Goal: Task Accomplishment & Management: Manage account settings

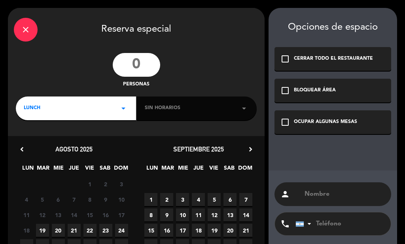
click at [144, 61] on input "number" at bounding box center [136, 65] width 47 height 24
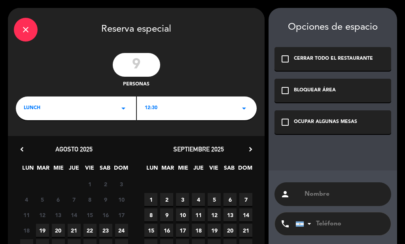
scroll to position [47, 0]
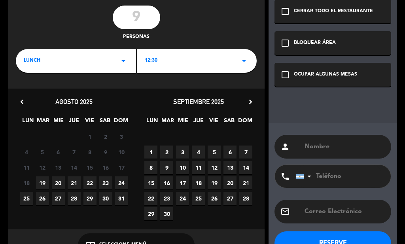
type input "9"
click at [247, 98] on icon "chevron_right" at bounding box center [250, 102] width 8 height 8
click at [250, 104] on icon "chevron_right" at bounding box center [250, 102] width 8 height 8
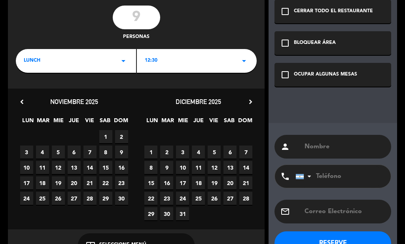
click at [246, 155] on span "7" at bounding box center [245, 152] width 13 height 13
paste input "[PERSON_NAME]."
type input "[PERSON_NAME]."
click at [323, 209] on input "text" at bounding box center [344, 211] width 81 height 11
paste input "[PERSON_NAME][EMAIL_ADDRESS][PERSON_NAME][DOMAIN_NAME]"
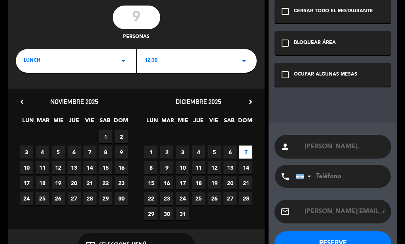
scroll to position [0, 13]
type input "[PERSON_NAME][EMAIL_ADDRESS][PERSON_NAME][DOMAIN_NAME]"
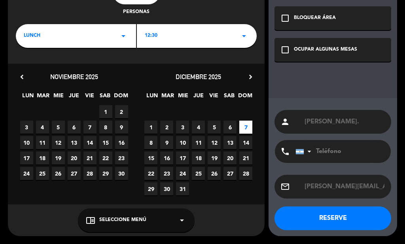
click at [333, 220] on button "RESERVE" at bounding box center [333, 219] width 117 height 24
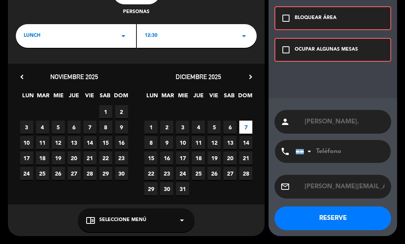
click at [297, 47] on div "OCUPAR ALGUNAS MESAS" at bounding box center [326, 50] width 63 height 8
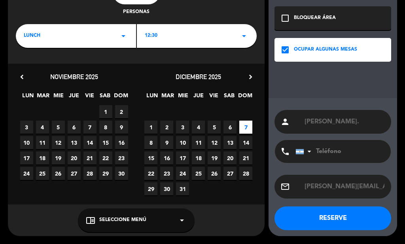
click at [341, 218] on button "RESERVE" at bounding box center [333, 219] width 117 height 24
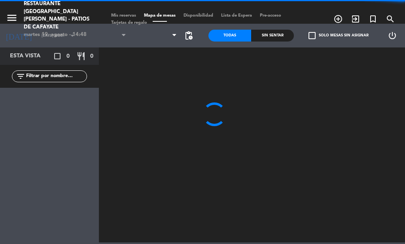
type input "dom. 7 dic."
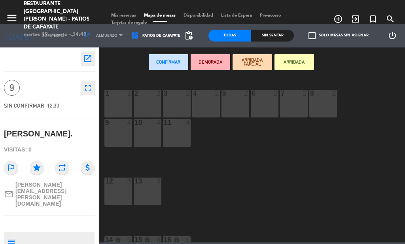
click at [35, 199] on span "[PERSON_NAME][EMAIL_ADDRESS][PERSON_NAME][DOMAIN_NAME]" at bounding box center [55, 194] width 80 height 25
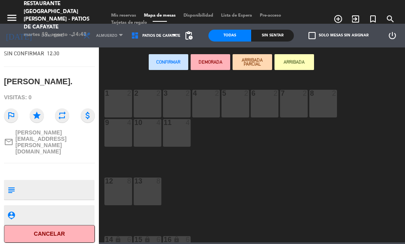
click at [46, 185] on textarea at bounding box center [56, 190] width 76 height 17
type textarea "d"
click at [65, 183] on textarea at bounding box center [56, 190] width 76 height 17
drag, startPoint x: 64, startPoint y: 177, endPoint x: 64, endPoint y: 184, distance: 6.7
click at [64, 180] on div at bounding box center [56, 190] width 76 height 20
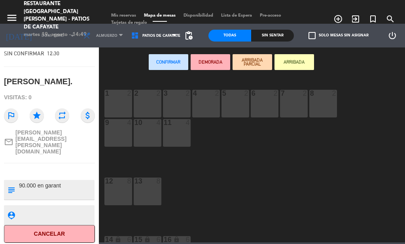
click at [64, 184] on textarea at bounding box center [56, 190] width 76 height 17
type textarea "90.000 en garantia mail conserjeria"
click at [115, 13] on span "Mis reservas" at bounding box center [123, 15] width 33 height 4
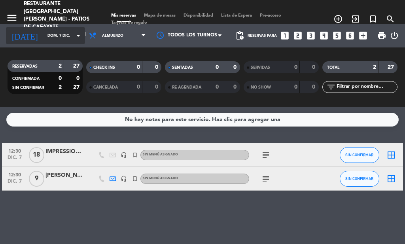
click at [61, 32] on input "dom. 7 dic." at bounding box center [70, 36] width 52 height 12
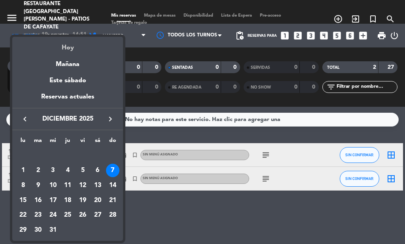
click at [66, 45] on div "Hoy" at bounding box center [67, 45] width 111 height 16
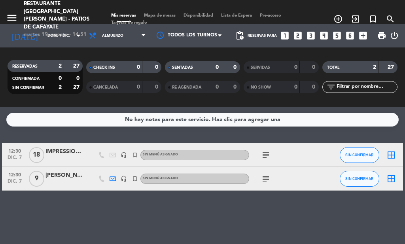
type input "[DATE] ago."
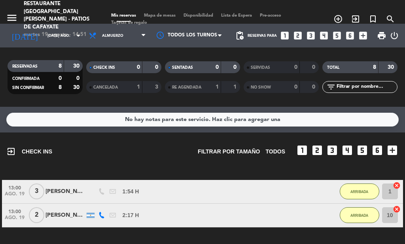
scroll to position [142, 0]
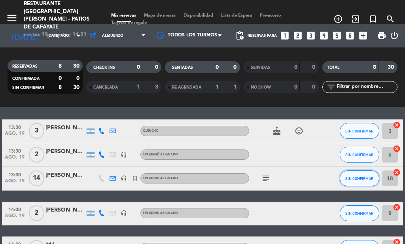
click at [366, 178] on span "SIN CONFIRMAR" at bounding box center [359, 178] width 28 height 4
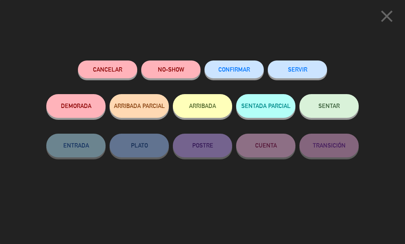
click at [201, 102] on button "ARRIBADA" at bounding box center [202, 106] width 59 height 24
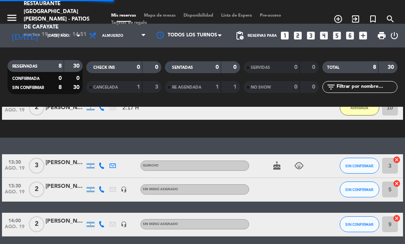
scroll to position [177, 0]
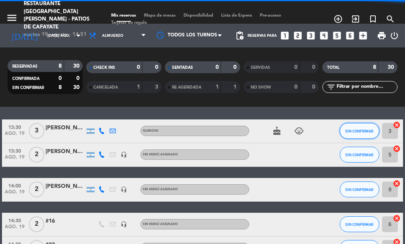
click at [360, 131] on span "SIN CONFIRMAR" at bounding box center [359, 131] width 28 height 4
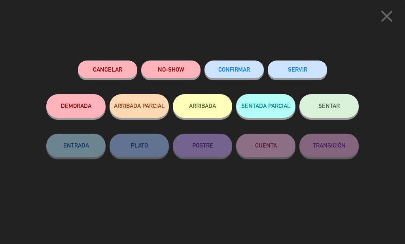
click at [205, 100] on button "ARRIBADA" at bounding box center [202, 106] width 59 height 24
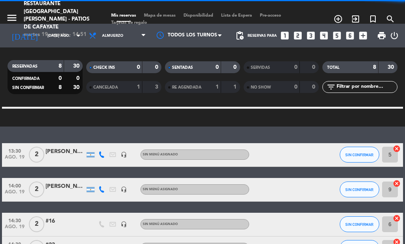
scroll to position [201, 0]
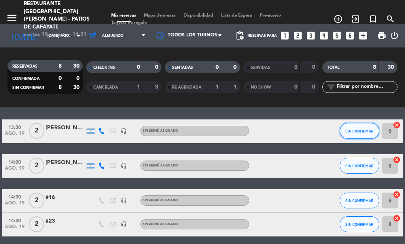
click at [358, 135] on button "SIN CONFIRMAR" at bounding box center [360, 131] width 40 height 16
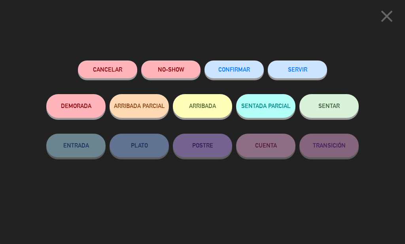
click at [202, 112] on button "ARRIBADA" at bounding box center [202, 106] width 59 height 24
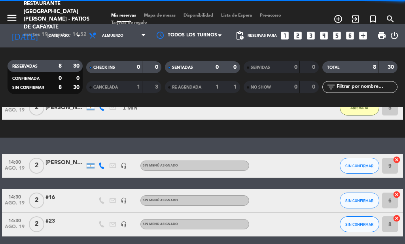
scroll to position [233, 0]
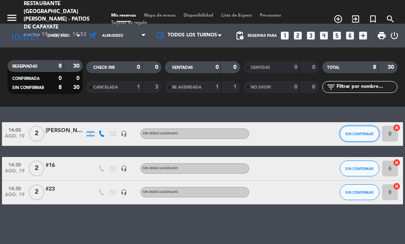
click at [355, 132] on span "SIN CONFIRMAR" at bounding box center [359, 134] width 28 height 4
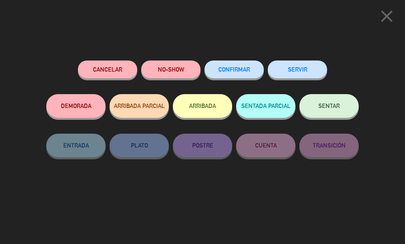
click at [212, 108] on button "ARRIBADA" at bounding box center [202, 106] width 59 height 24
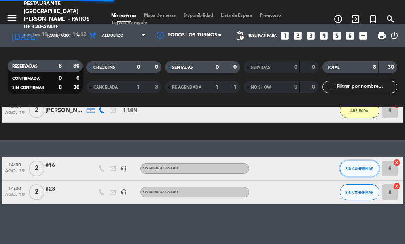
click at [364, 167] on span "SIN CONFIRMAR" at bounding box center [359, 169] width 28 height 4
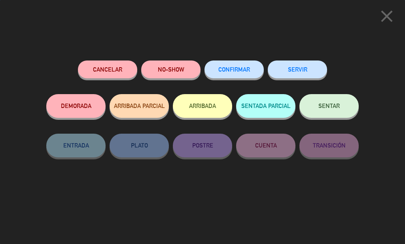
click at [197, 103] on button "ARRIBADA" at bounding box center [202, 106] width 59 height 24
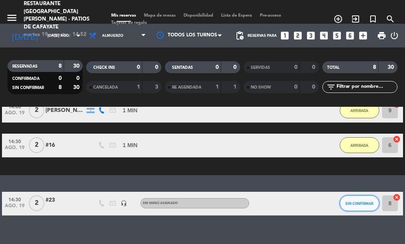
click at [372, 207] on button "SIN CONFIRMAR" at bounding box center [360, 203] width 40 height 16
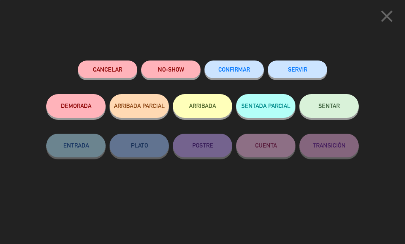
click at [207, 112] on button "ARRIBADA" at bounding box center [202, 106] width 59 height 24
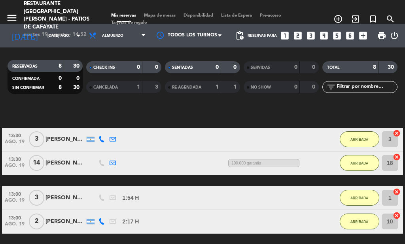
scroll to position [0, 0]
